Goal: Transaction & Acquisition: Purchase product/service

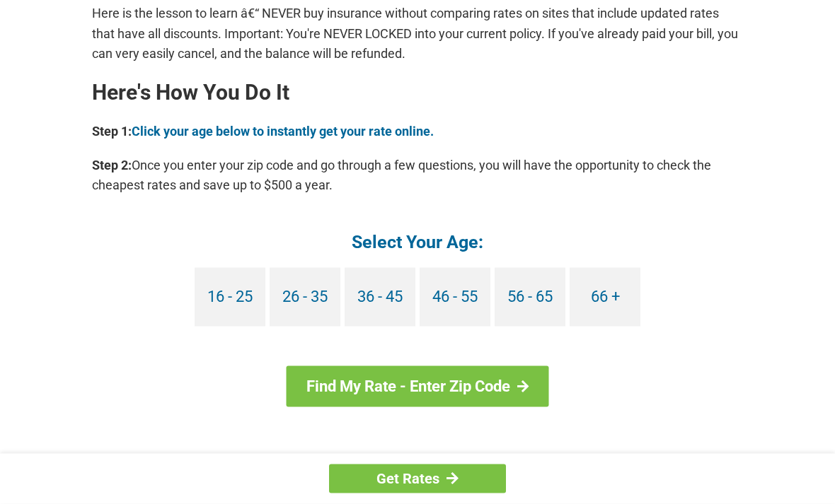
scroll to position [1230, 0]
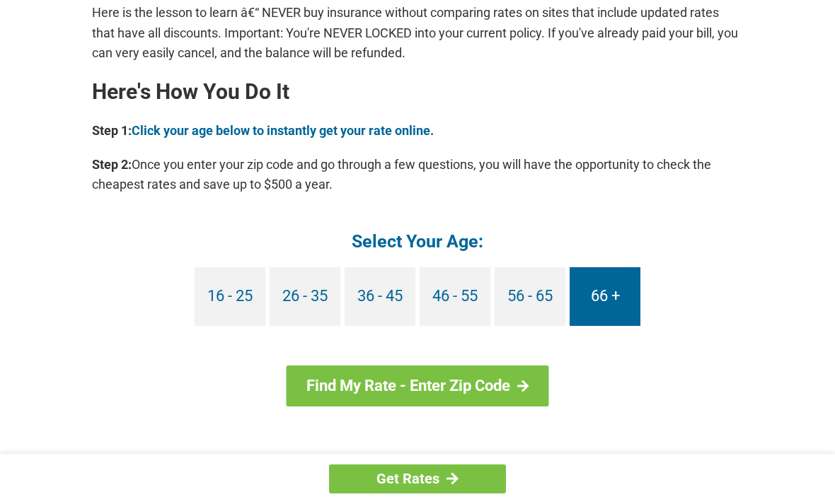
click at [622, 298] on link "66 +" at bounding box center [604, 296] width 71 height 59
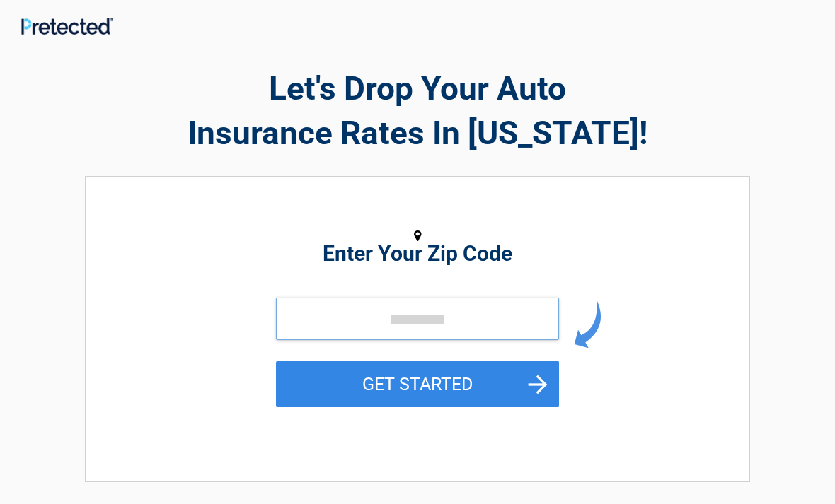
click at [463, 314] on input "tel" at bounding box center [417, 319] width 283 height 42
type input "*****"
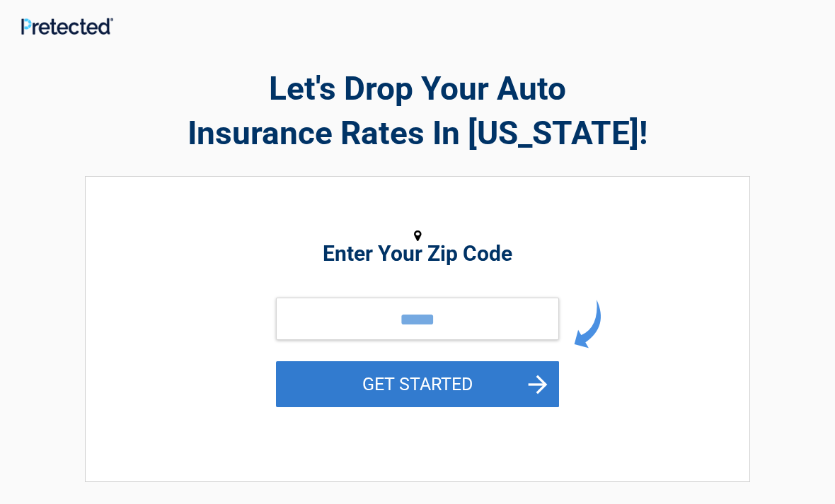
click at [542, 385] on button "GET STARTED" at bounding box center [417, 384] width 283 height 46
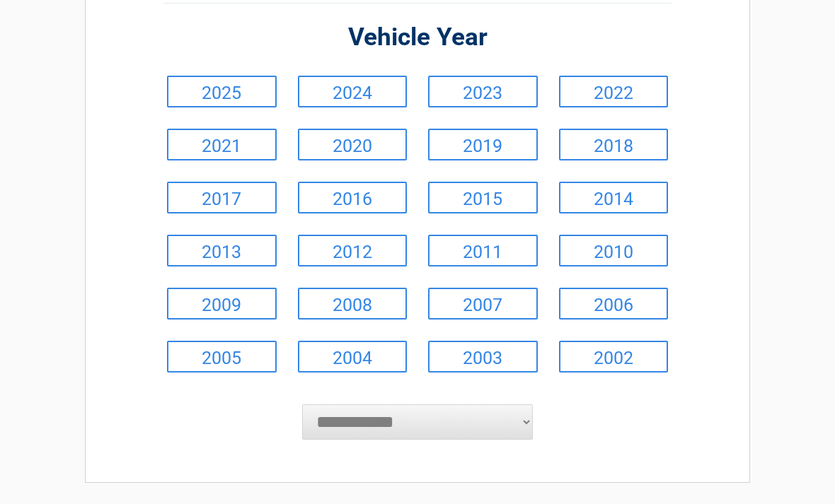
scroll to position [136, 0]
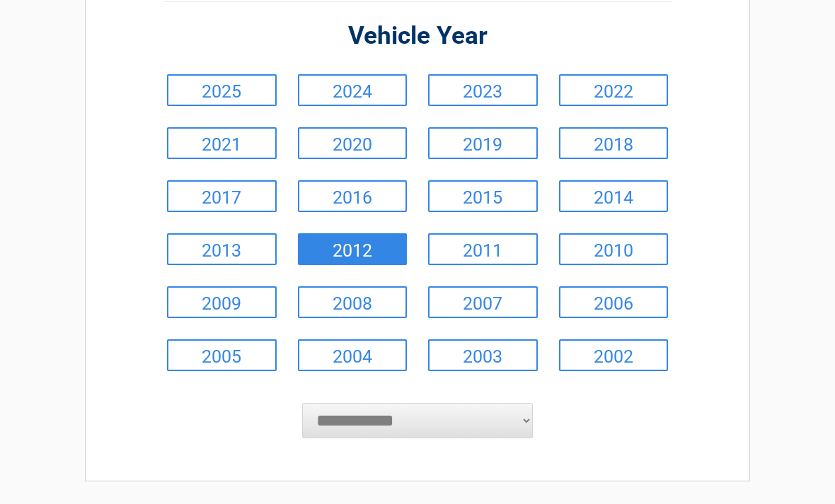
click at [371, 259] on link "2012" at bounding box center [353, 249] width 110 height 32
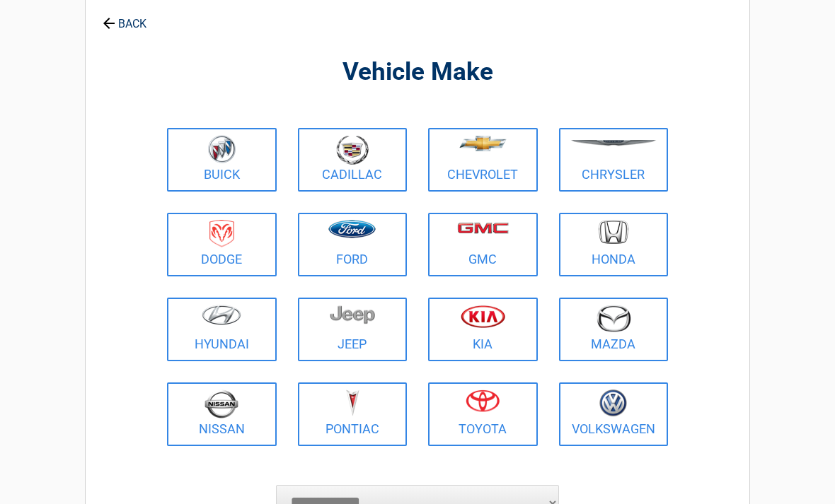
scroll to position [74, 0]
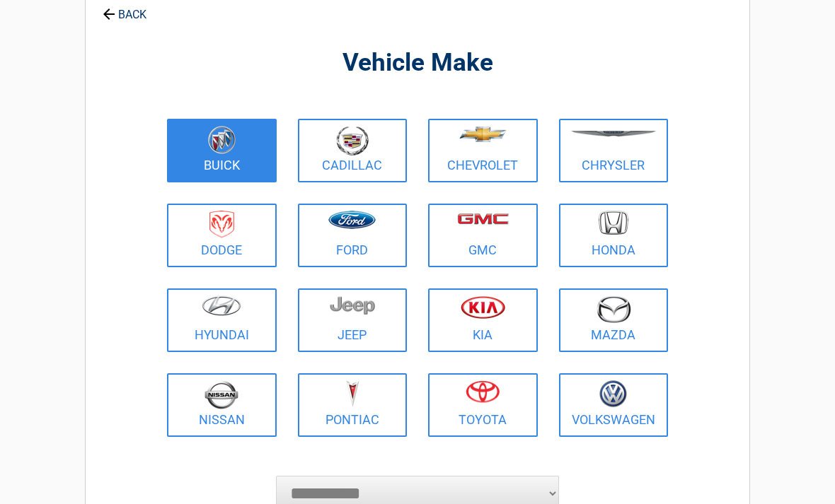
click at [223, 148] on img at bounding box center [222, 140] width 28 height 28
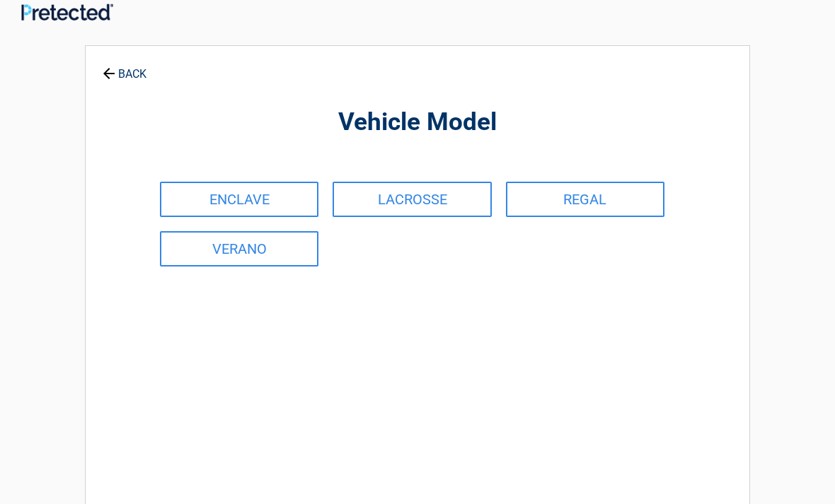
scroll to position [0, 0]
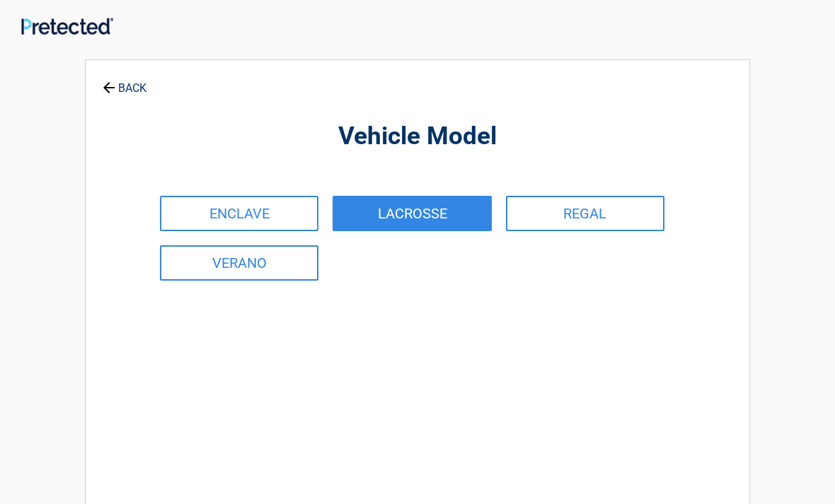
click at [405, 207] on link "LACROSSE" at bounding box center [411, 213] width 158 height 35
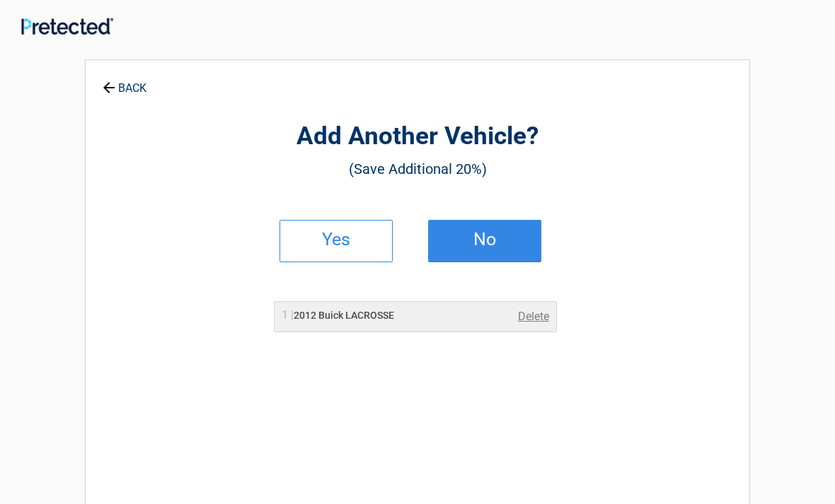
click at [500, 240] on h2 "No" at bounding box center [484, 240] width 83 height 10
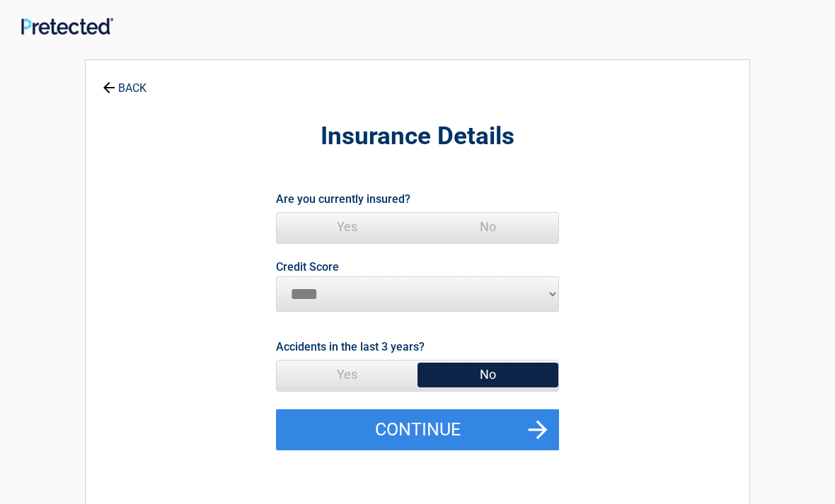
click at [352, 233] on span "Yes" at bounding box center [347, 227] width 141 height 28
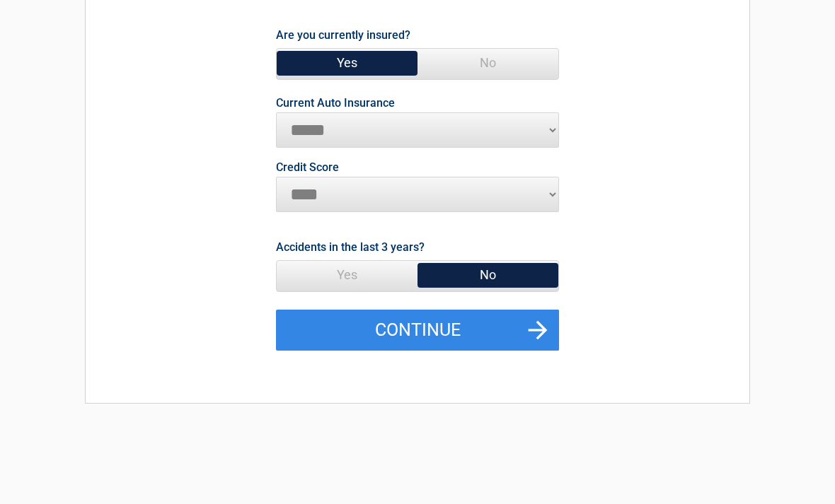
scroll to position [164, 0]
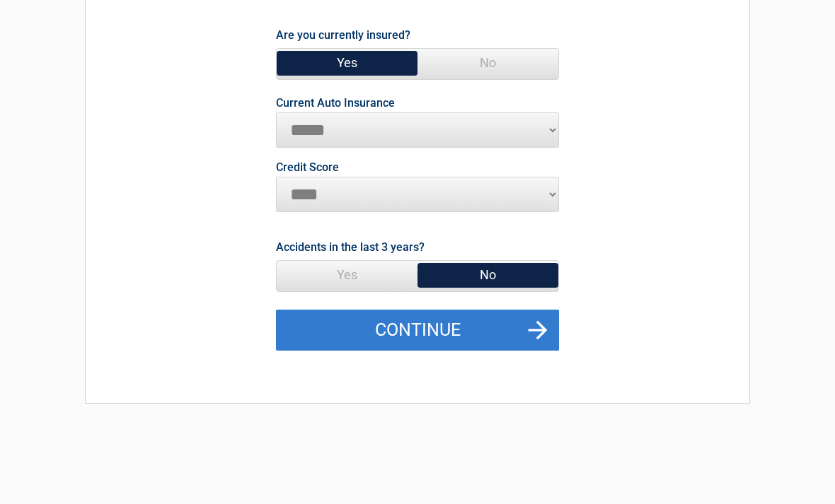
click at [551, 325] on button "Continue" at bounding box center [417, 330] width 283 height 41
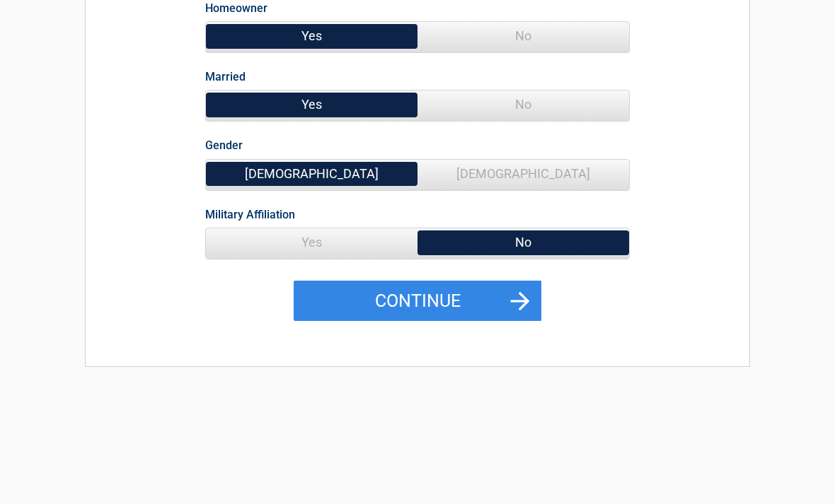
scroll to position [205, 0]
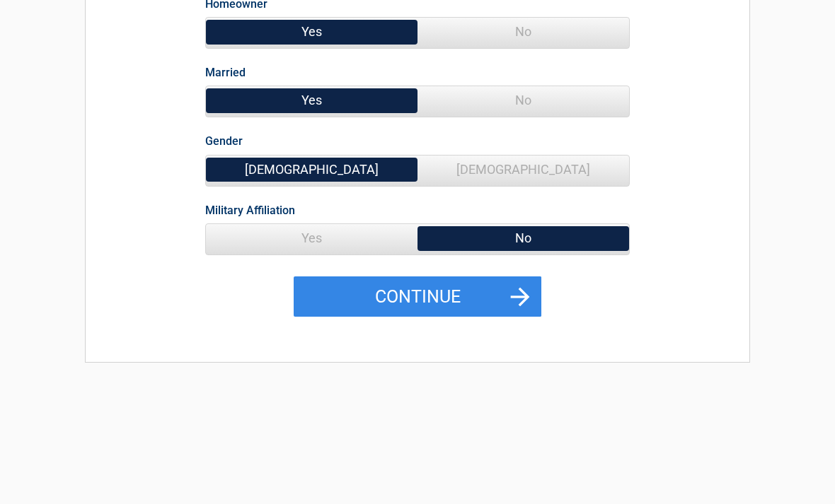
click at [574, 170] on span "[DEMOGRAPHIC_DATA]" at bounding box center [522, 170] width 211 height 28
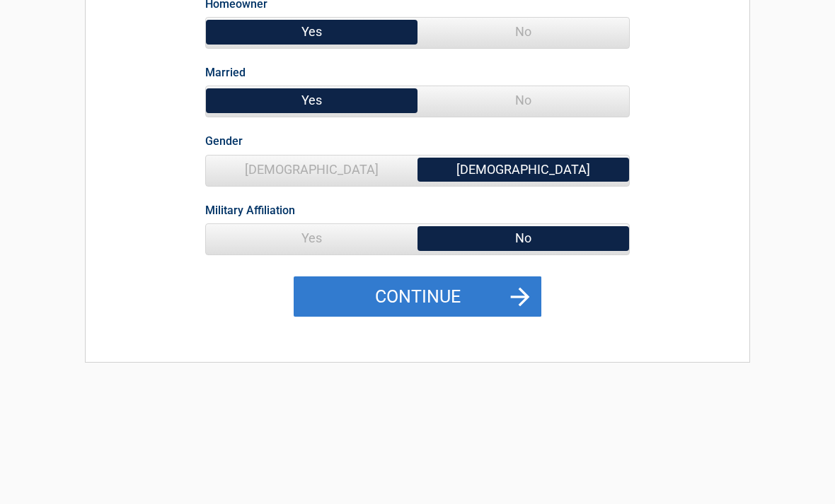
click at [523, 303] on button "Continue" at bounding box center [418, 297] width 248 height 41
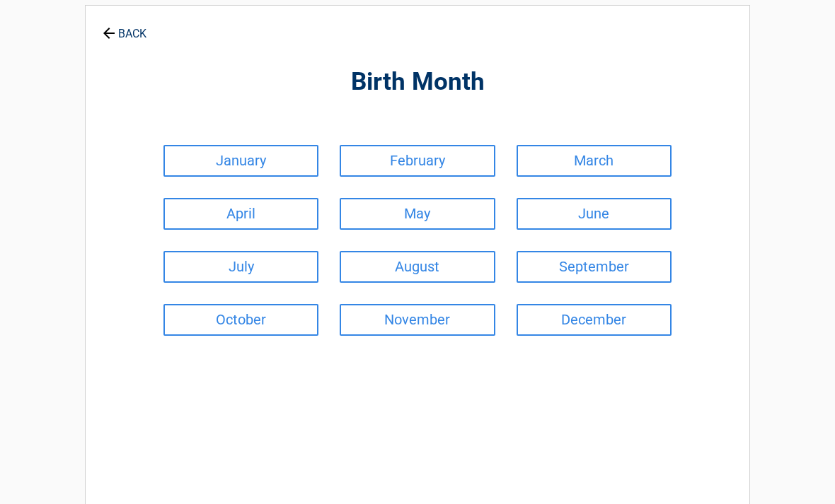
scroll to position [0, 0]
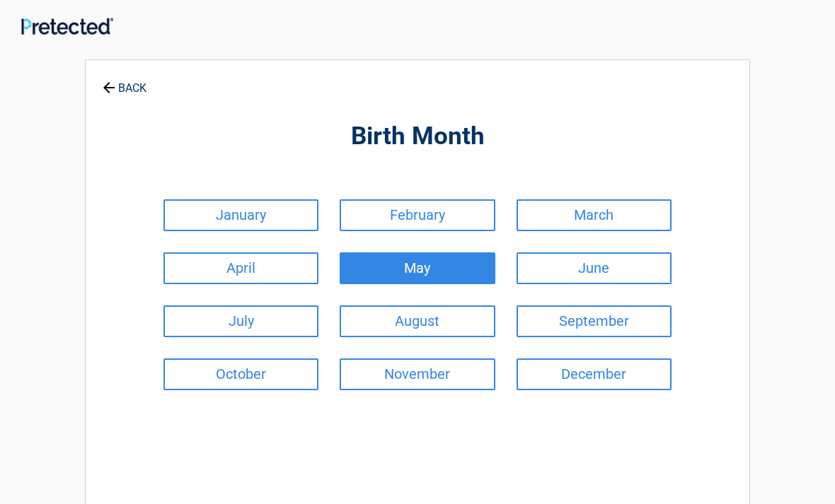
click at [443, 263] on link "May" at bounding box center [416, 268] width 155 height 32
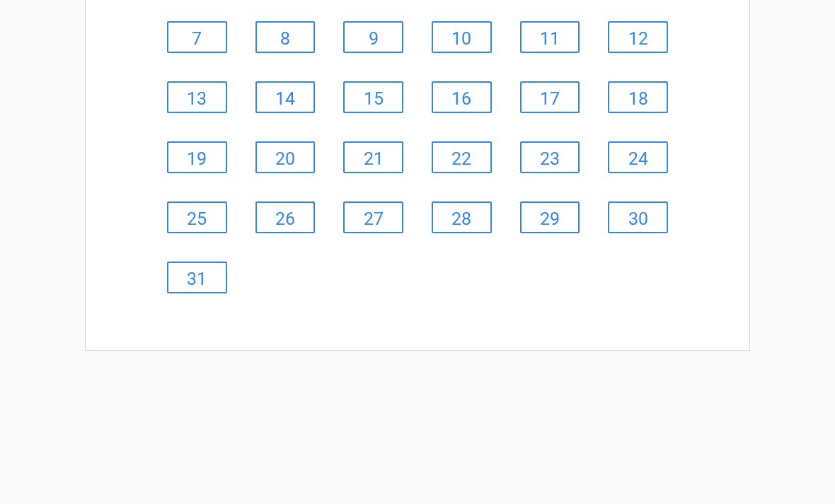
scroll to position [216, 0]
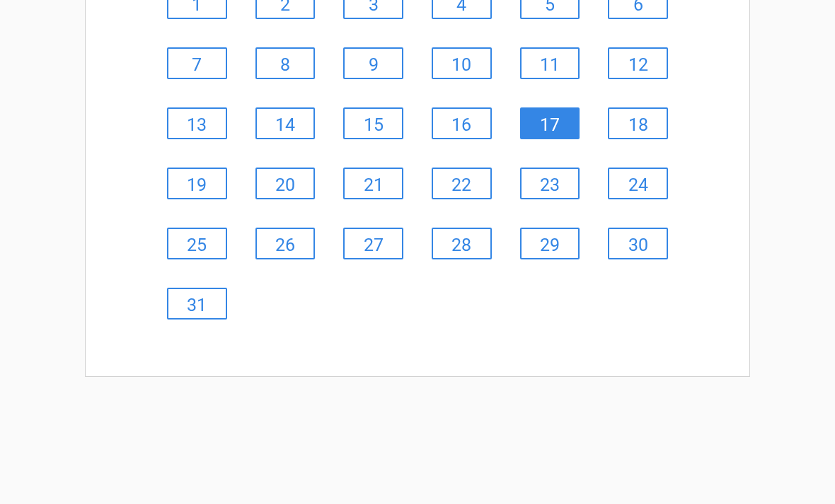
click at [547, 123] on link "17" at bounding box center [550, 124] width 60 height 32
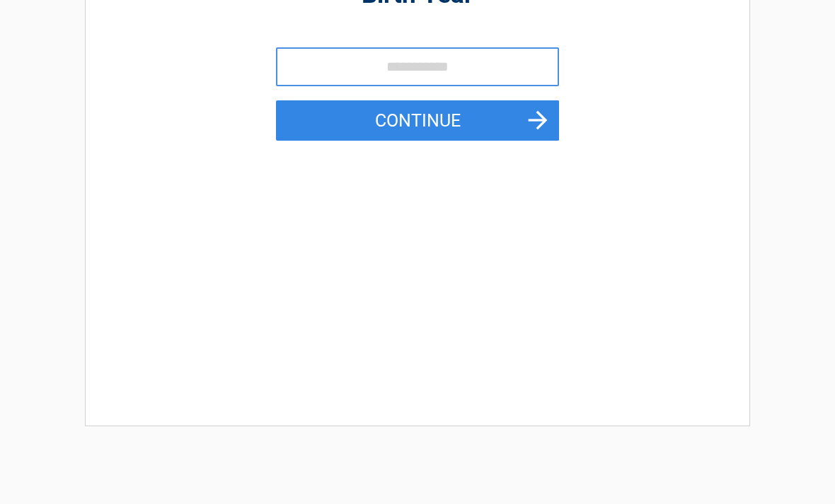
scroll to position [0, 0]
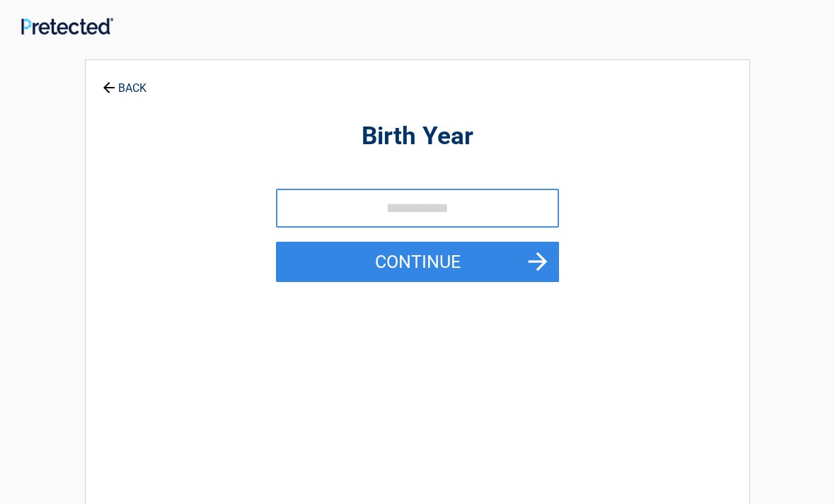
click at [116, 88] on link "BACK" at bounding box center [125, 81] width 50 height 25
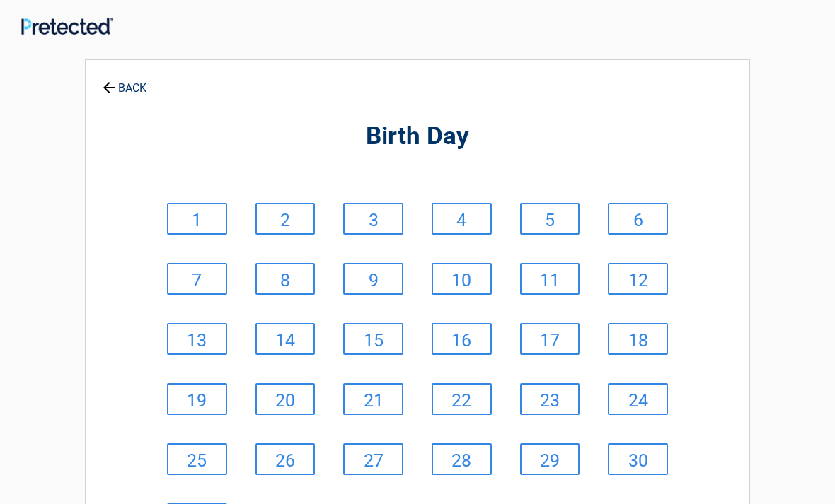
click at [128, 93] on link "BACK" at bounding box center [125, 81] width 50 height 25
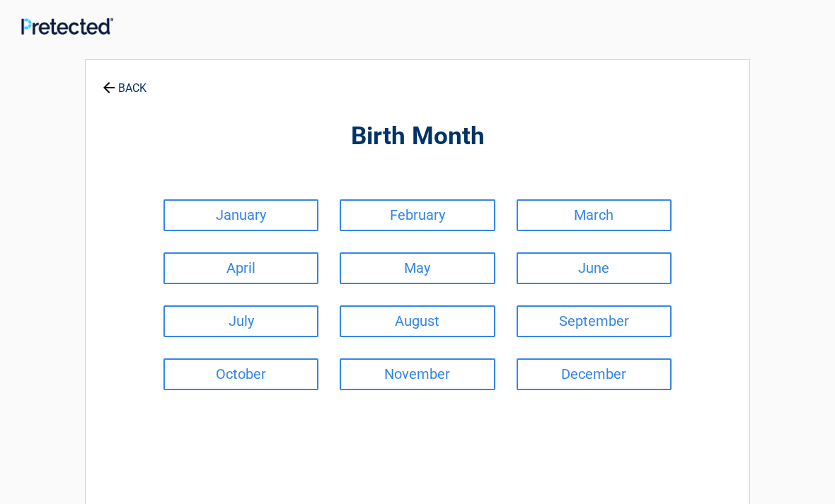
click at [116, 93] on link "BACK" at bounding box center [125, 81] width 50 height 25
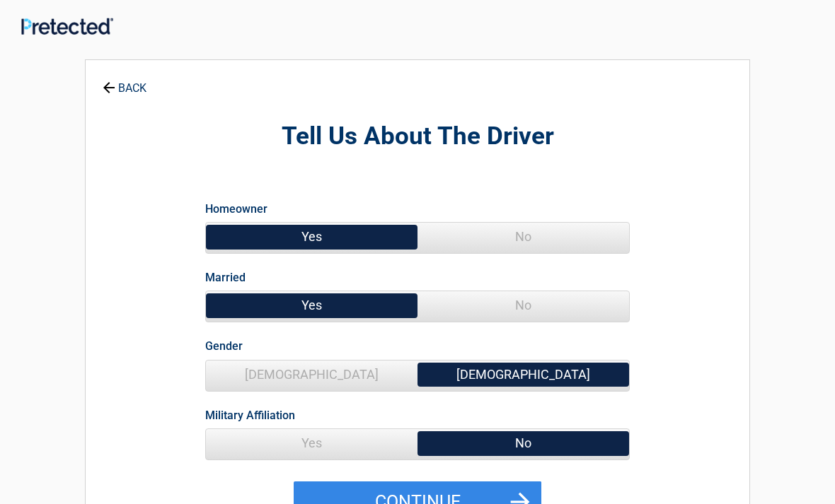
scroll to position [2, 0]
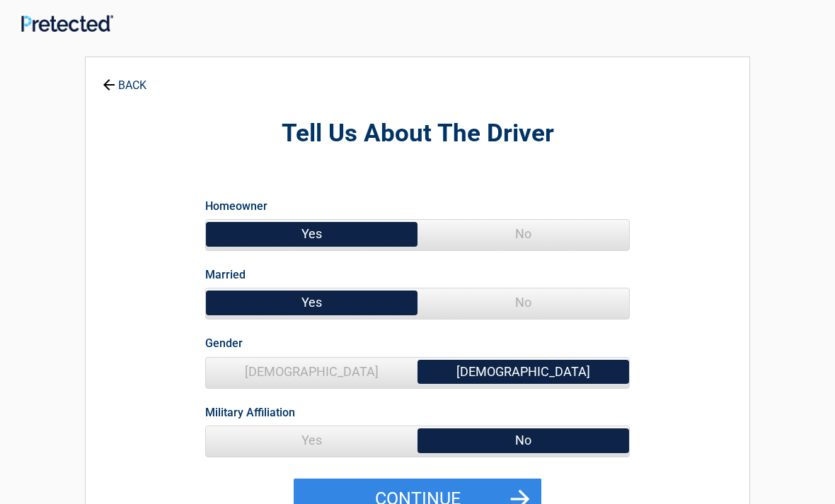
click at [103, 91] on icon at bounding box center [108, 85] width 16 height 16
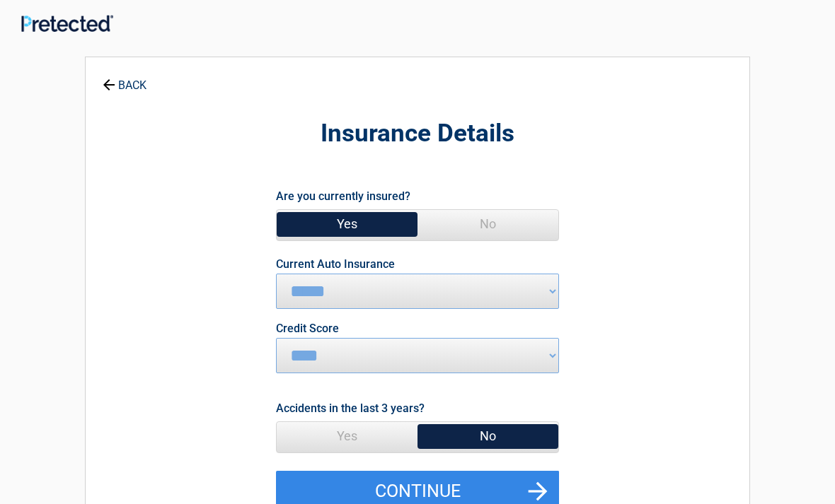
click at [110, 91] on icon at bounding box center [108, 84] width 16 height 16
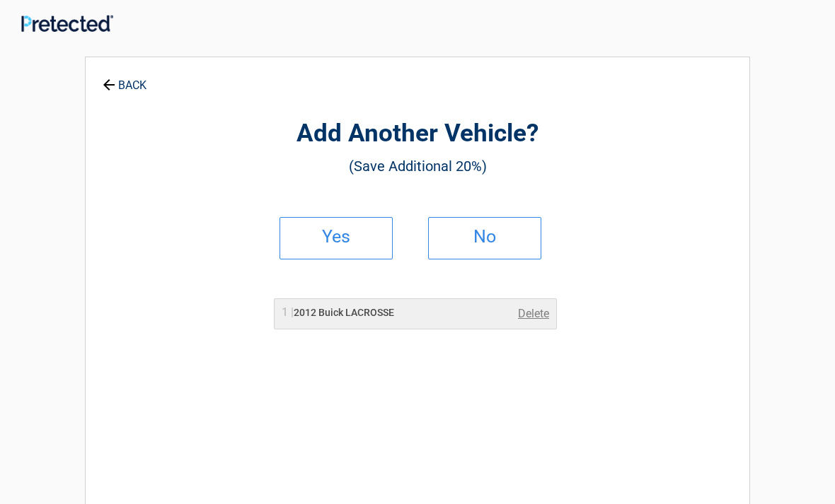
click at [110, 91] on icon at bounding box center [108, 84] width 16 height 16
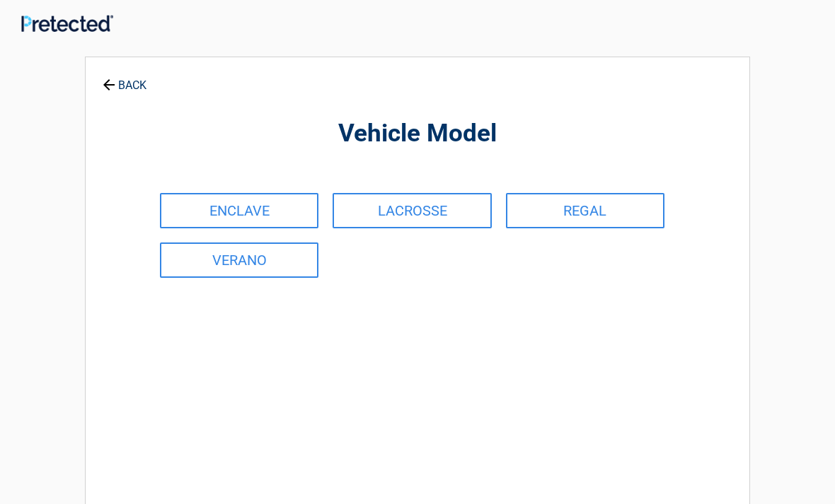
click at [115, 101] on div "**********" at bounding box center [417, 311] width 665 height 509
click at [115, 91] on link "BACK" at bounding box center [125, 78] width 50 height 25
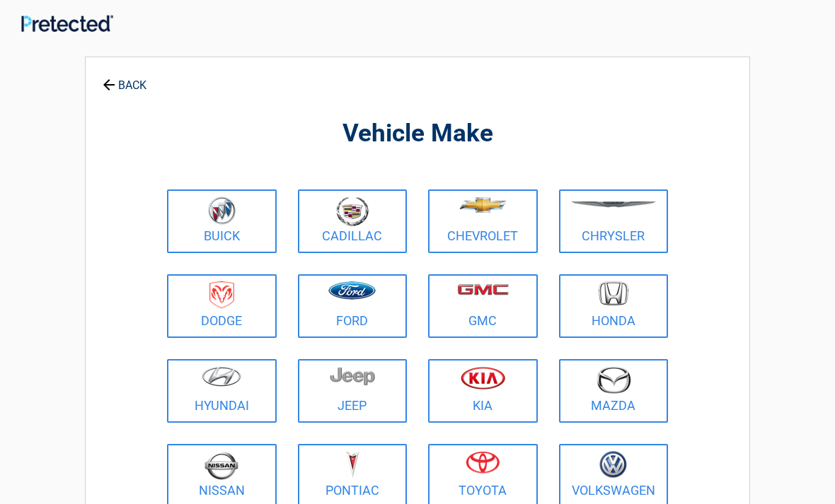
click at [104, 91] on icon at bounding box center [108, 84] width 16 height 16
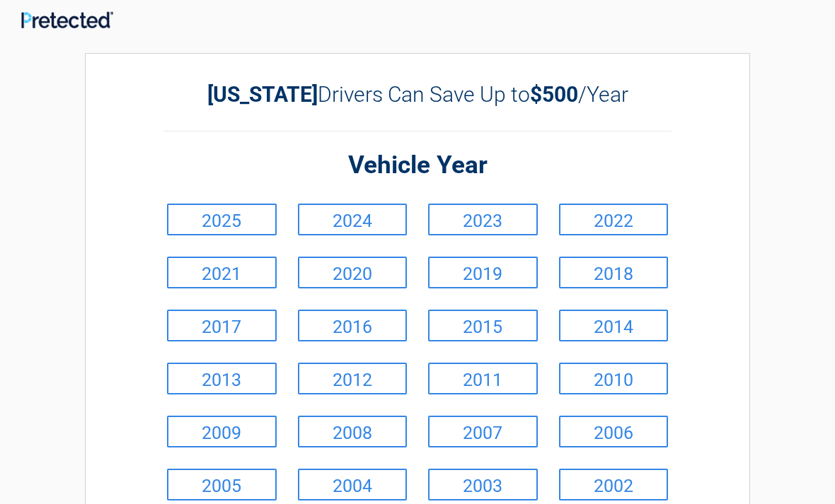
scroll to position [0, 0]
